Goal: Use online tool/utility: Utilize a website feature to perform a specific function

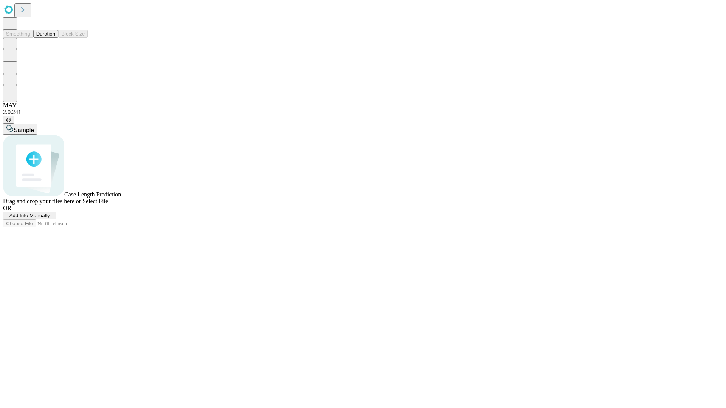
click at [55, 38] on button "Duration" at bounding box center [45, 34] width 25 height 8
click at [50, 219] on span "Add Info Manually" at bounding box center [29, 216] width 40 height 6
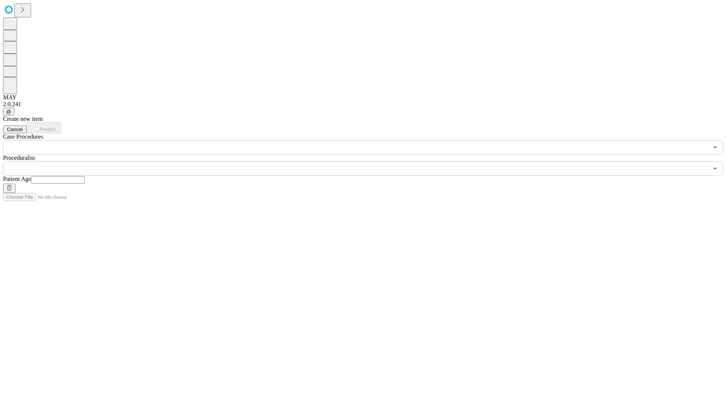
click at [85, 176] on input "text" at bounding box center [58, 180] width 54 height 8
type input "**"
click at [368, 161] on input "text" at bounding box center [355, 168] width 705 height 14
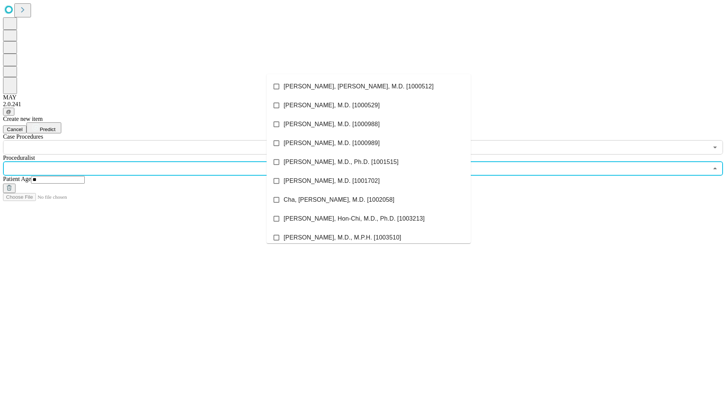
click at [369, 87] on li "[PERSON_NAME], [PERSON_NAME], M.D. [1000512]" at bounding box center [369, 86] width 204 height 19
click at [159, 140] on input "text" at bounding box center [355, 147] width 705 height 14
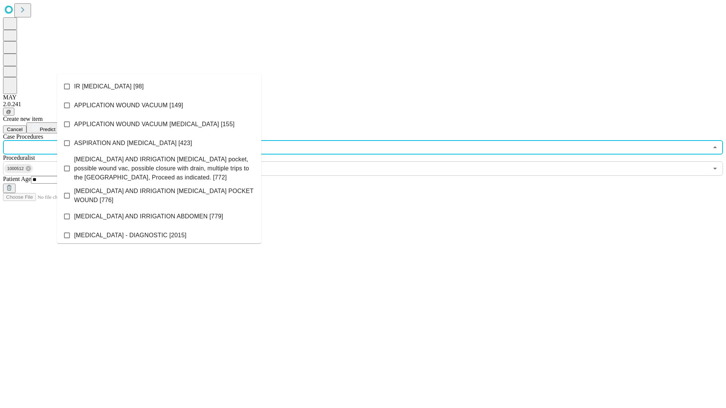
click at [159, 87] on li "IR [MEDICAL_DATA] [98]" at bounding box center [159, 86] width 204 height 19
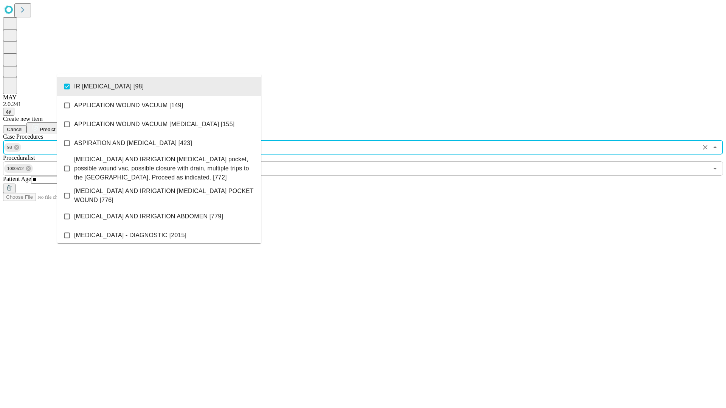
click at [55, 127] on span "Predict" at bounding box center [48, 130] width 16 height 6
